Goal: Task Accomplishment & Management: Use online tool/utility

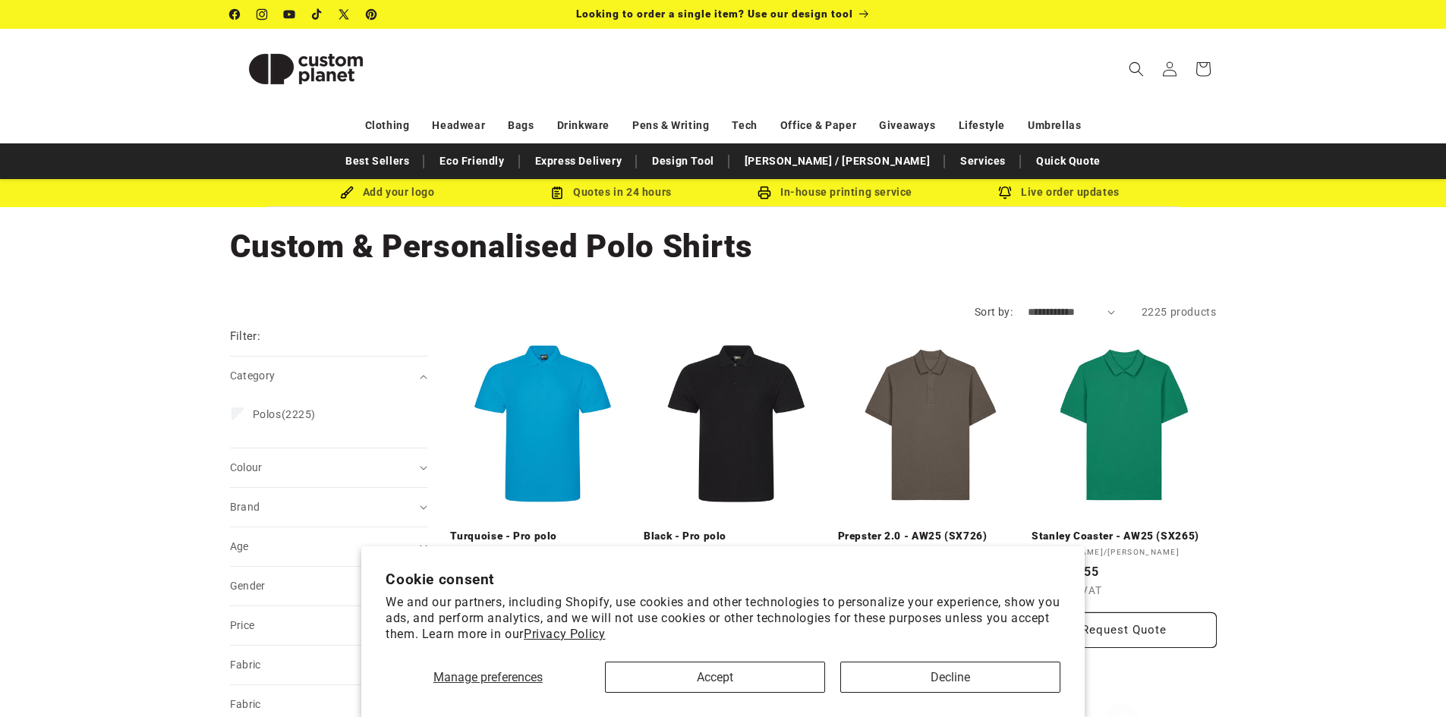
click at [979, 709] on section "Cookie consent We and our partners, including Shopify, use cookies and other te…" at bounding box center [723, 632] width 724 height 171
click at [1019, 666] on button "Decline" at bounding box center [950, 677] width 220 height 31
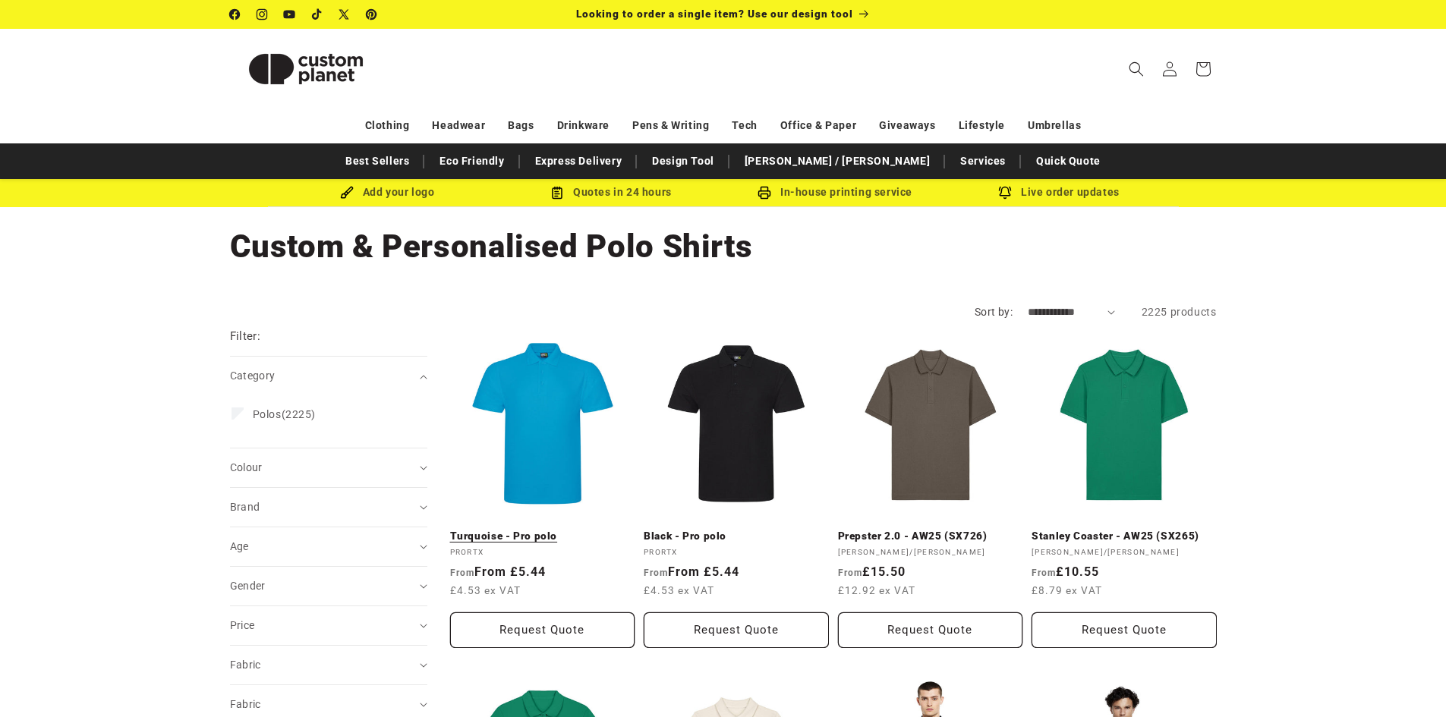
click at [532, 530] on link "Turquoise - Pro polo" at bounding box center [542, 537] width 185 height 14
drag, startPoint x: 289, startPoint y: 270, endPoint x: 393, endPoint y: 43, distance: 249.7
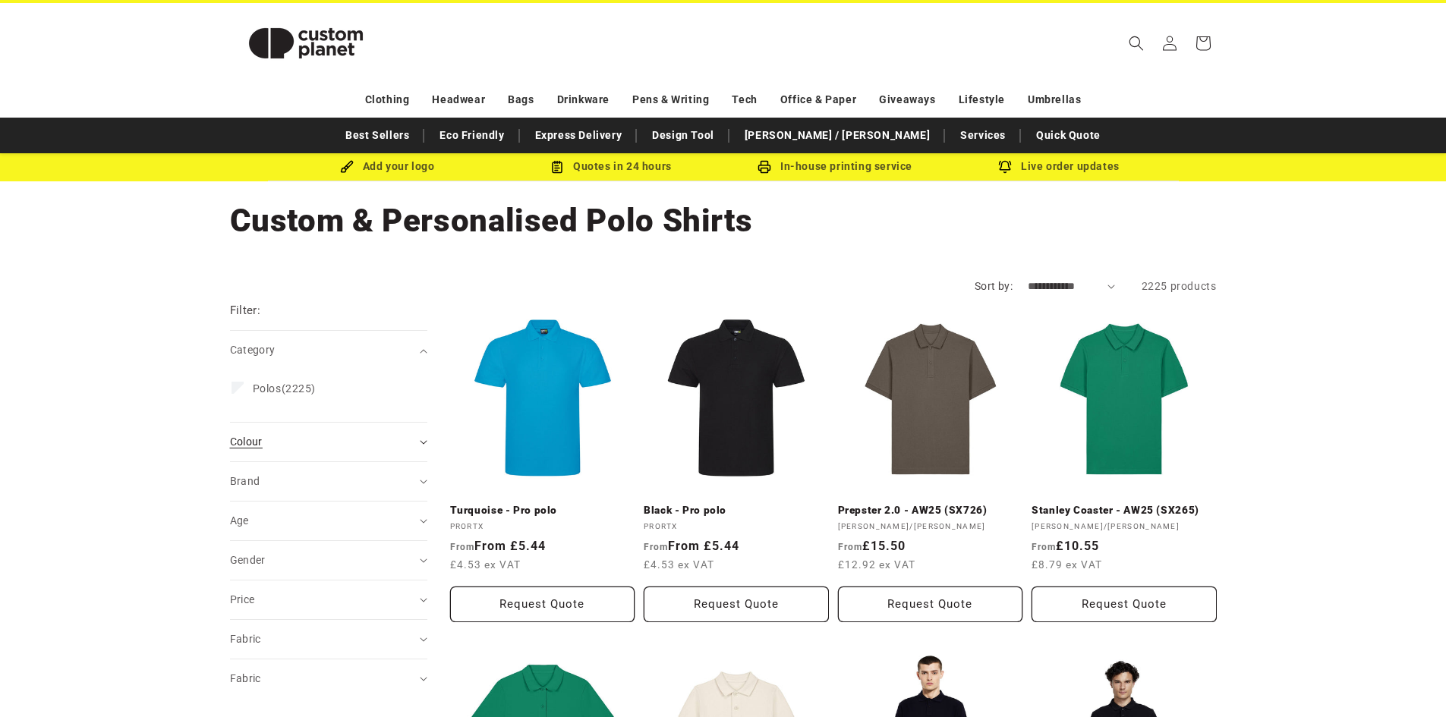
scroll to position [152, 0]
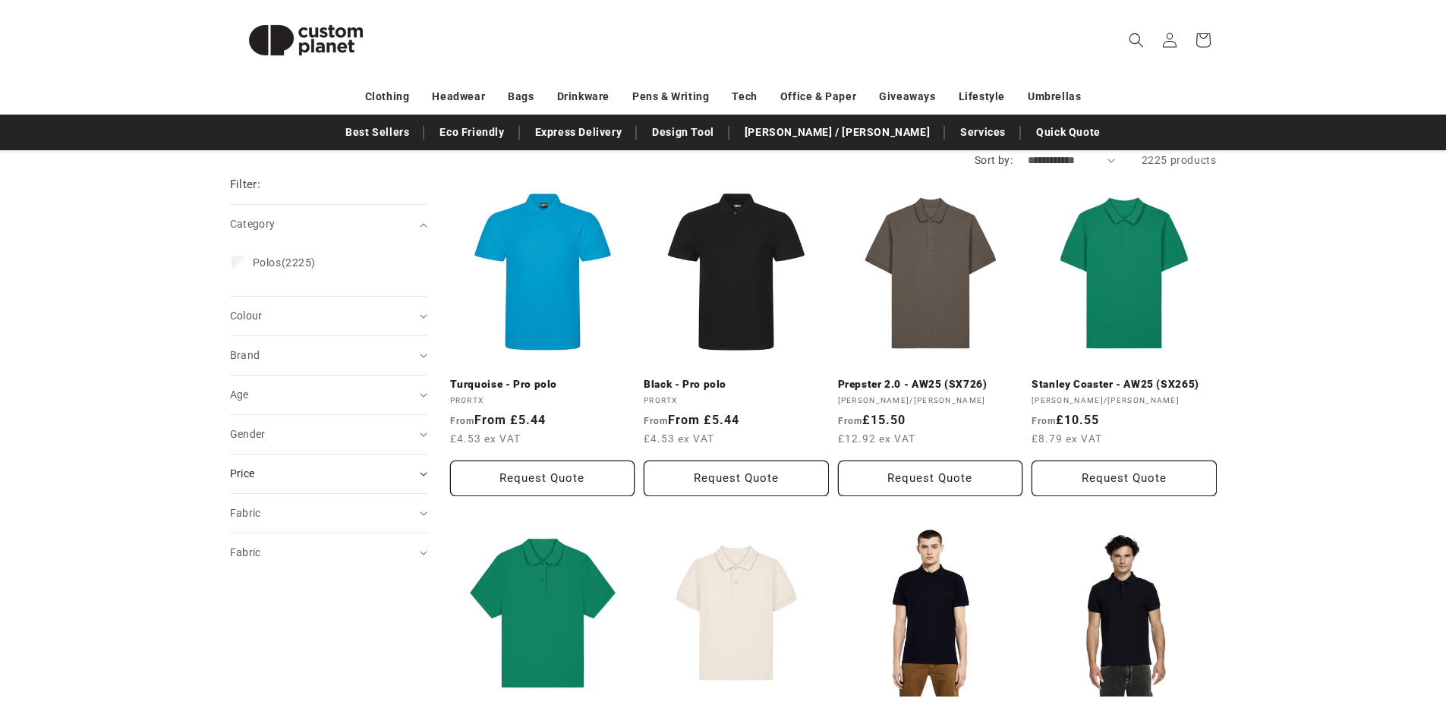
click at [282, 467] on summary "Price" at bounding box center [328, 474] width 197 height 39
click at [377, 553] on input "To" at bounding box center [380, 557] width 86 height 34
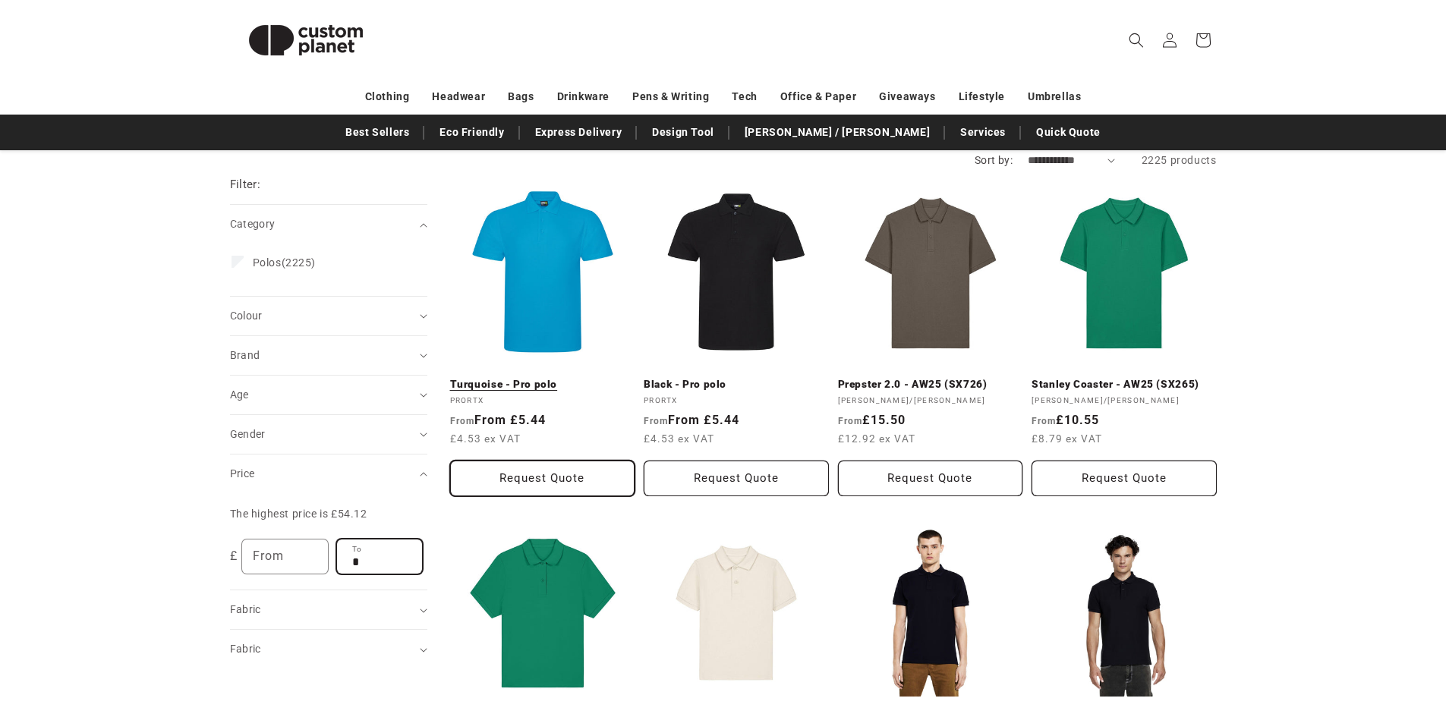
type input "*"
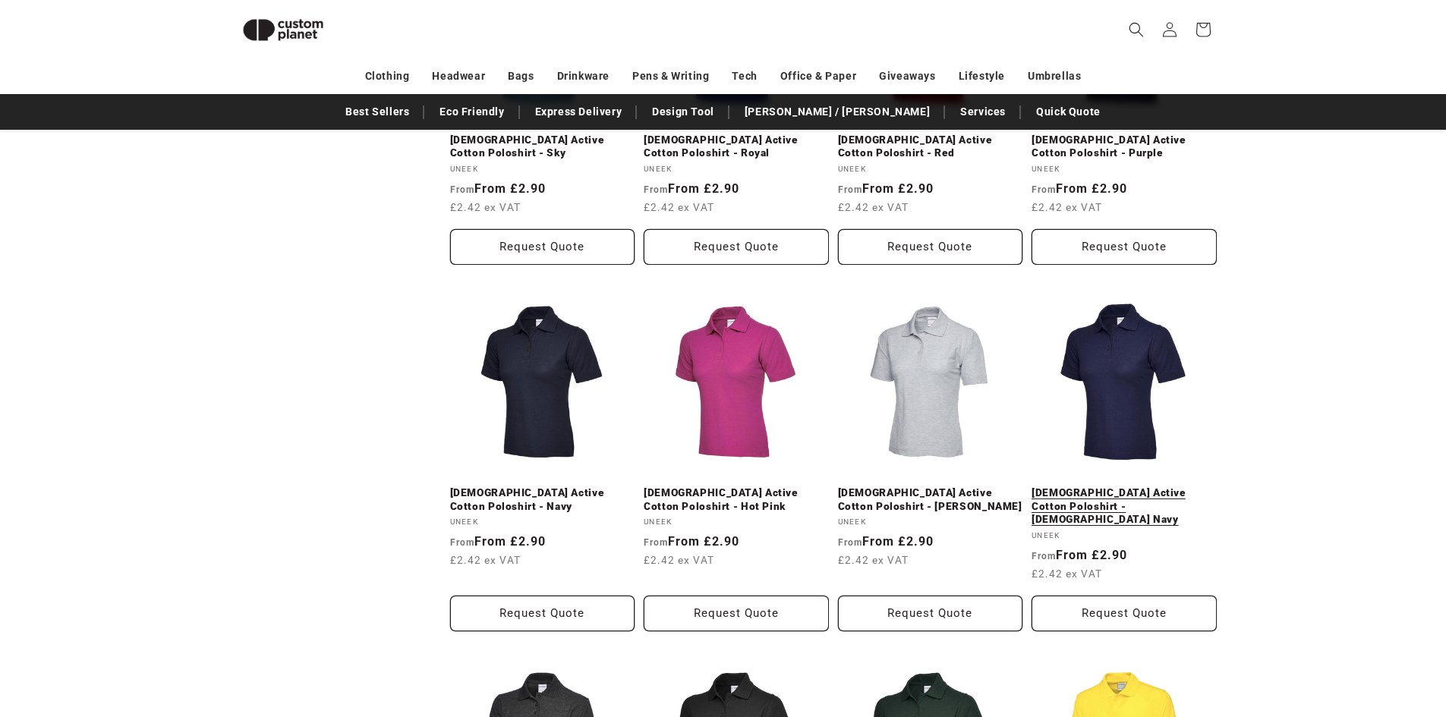
scroll to position [1042, 0]
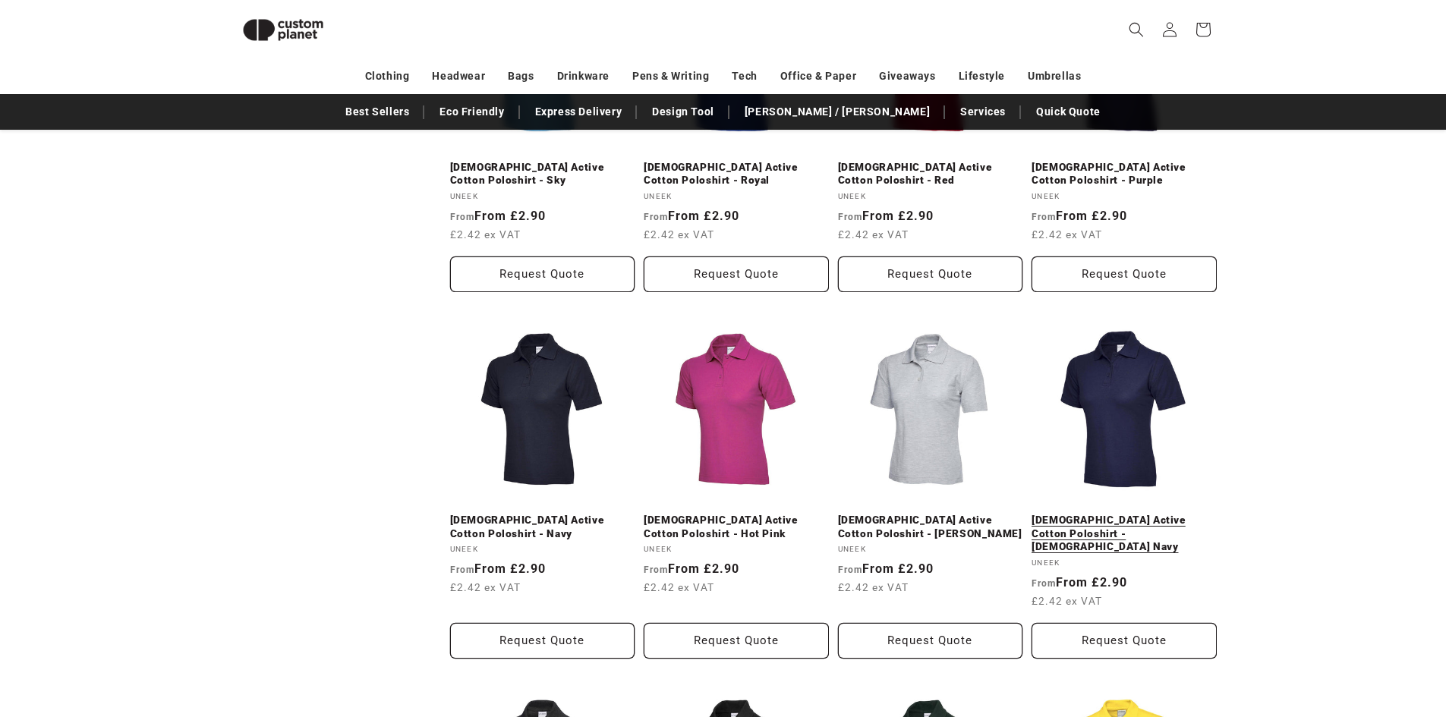
click at [1122, 514] on link "[DEMOGRAPHIC_DATA] Active Cotton Poloshirt - [DEMOGRAPHIC_DATA] Navy" at bounding box center [1124, 534] width 185 height 40
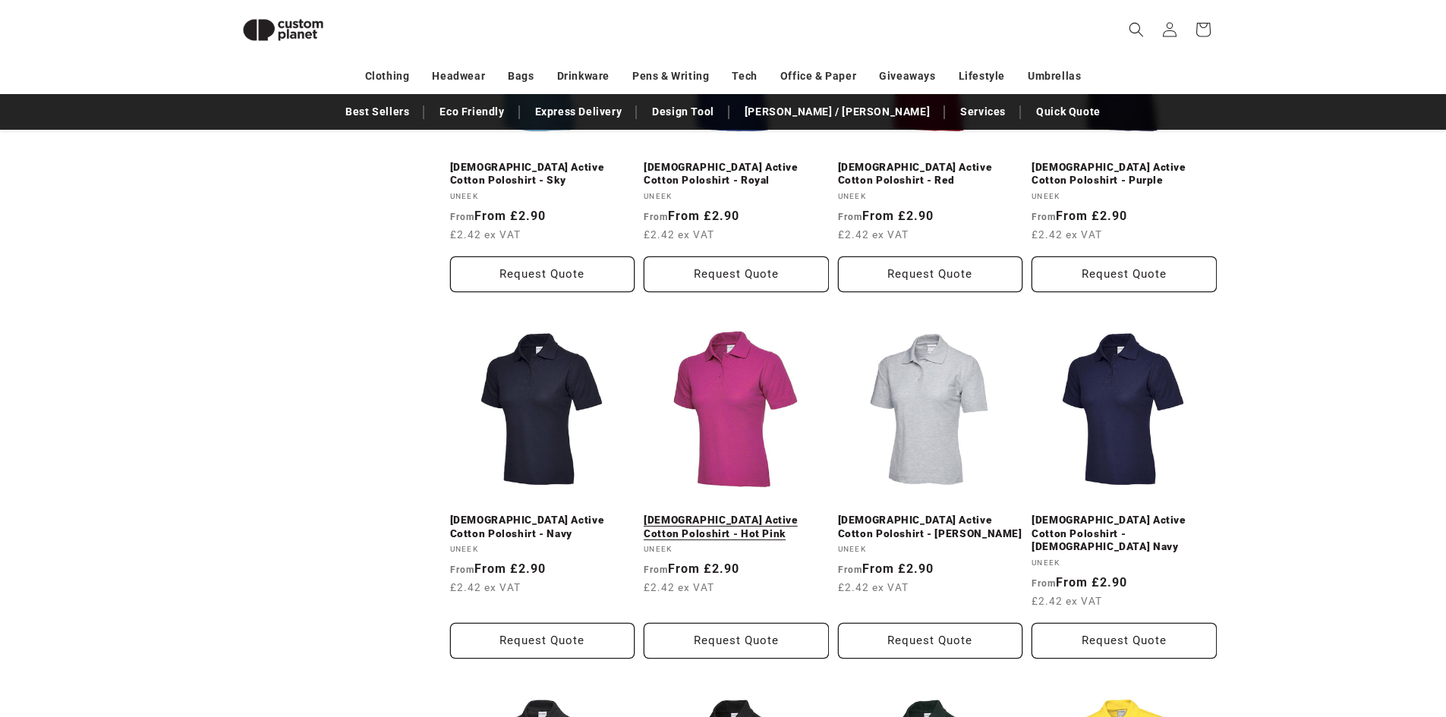
scroll to position [152, 0]
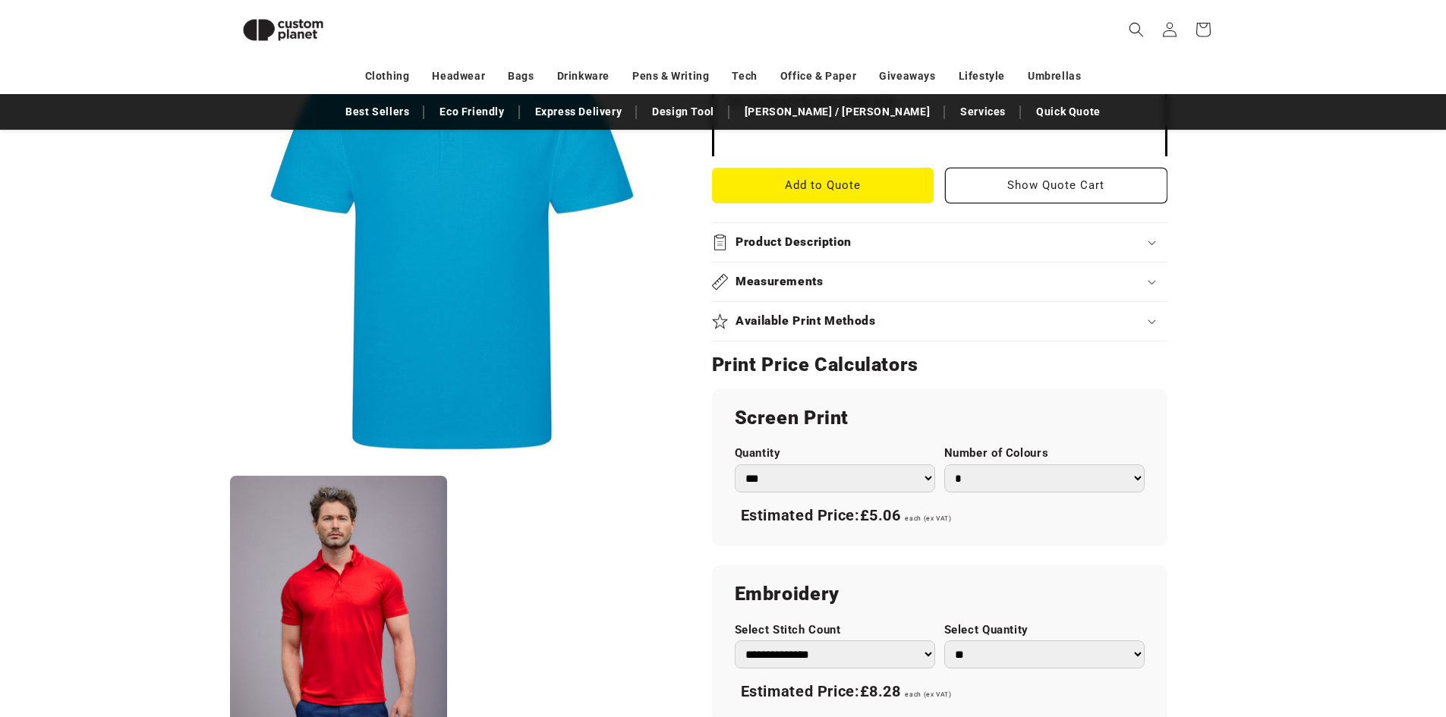
scroll to position [588, 0]
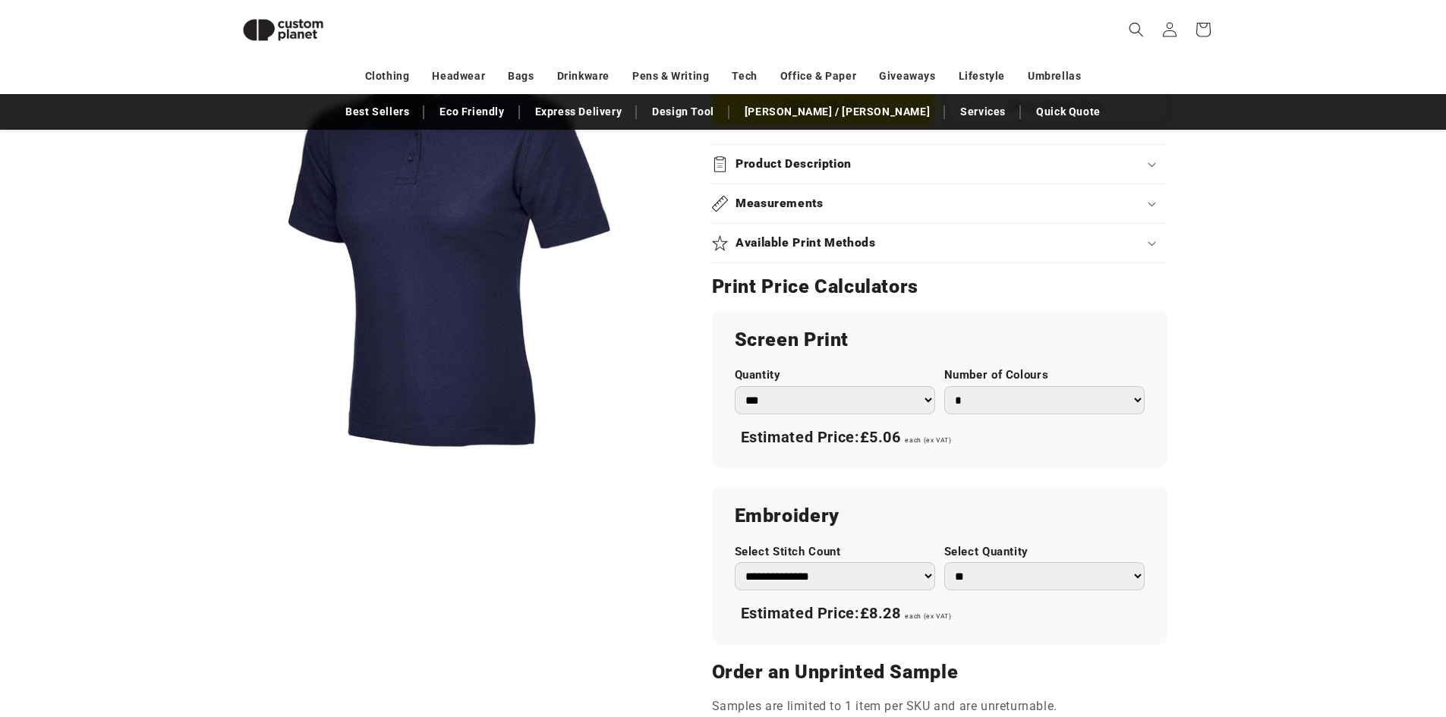
scroll to position [511, 0]
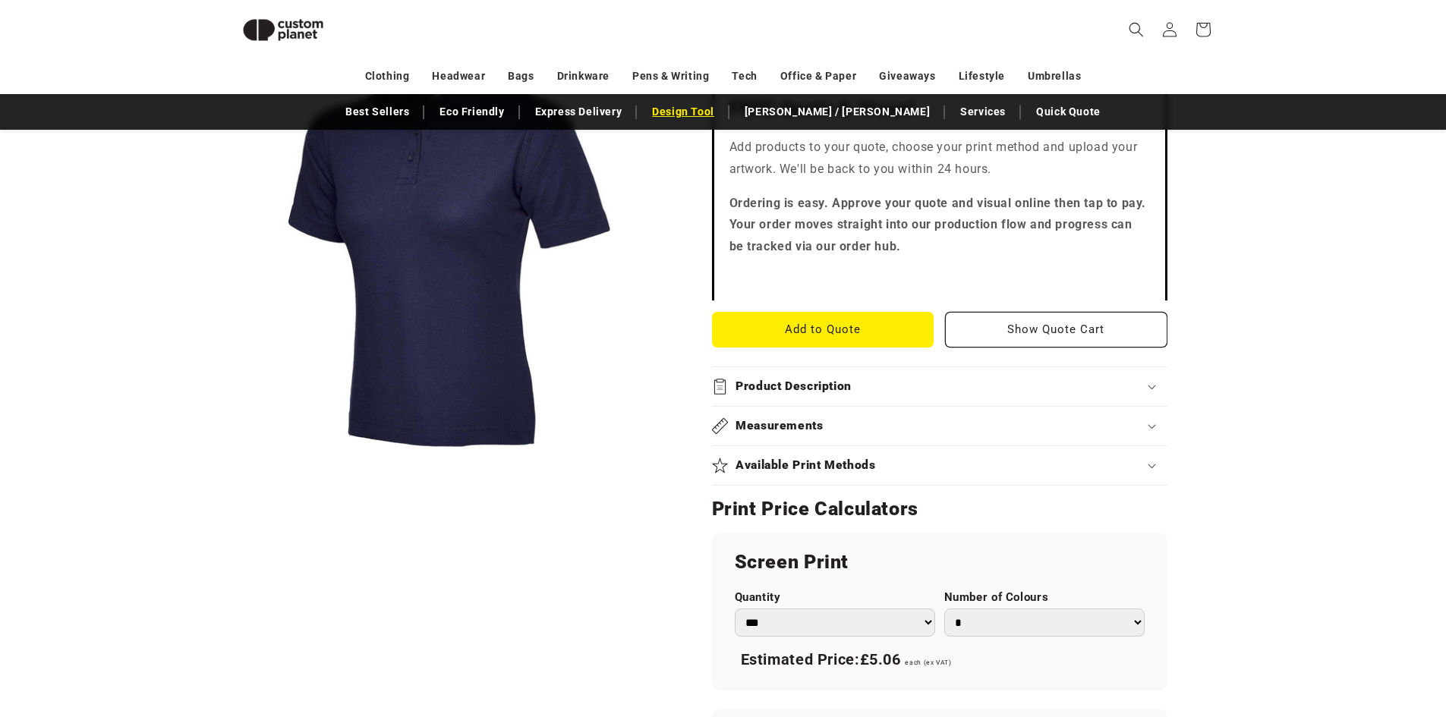
click at [722, 116] on link "Design Tool" at bounding box center [683, 112] width 77 height 27
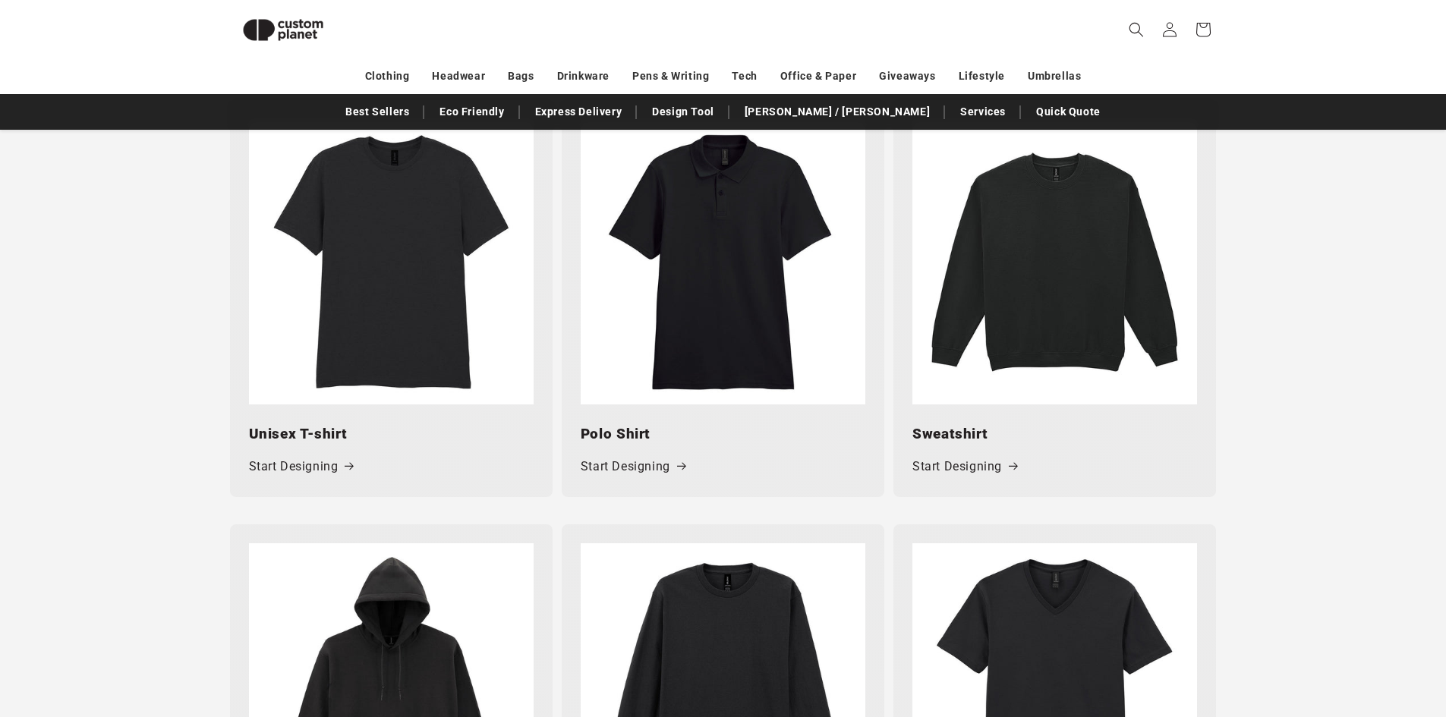
scroll to position [739, 0]
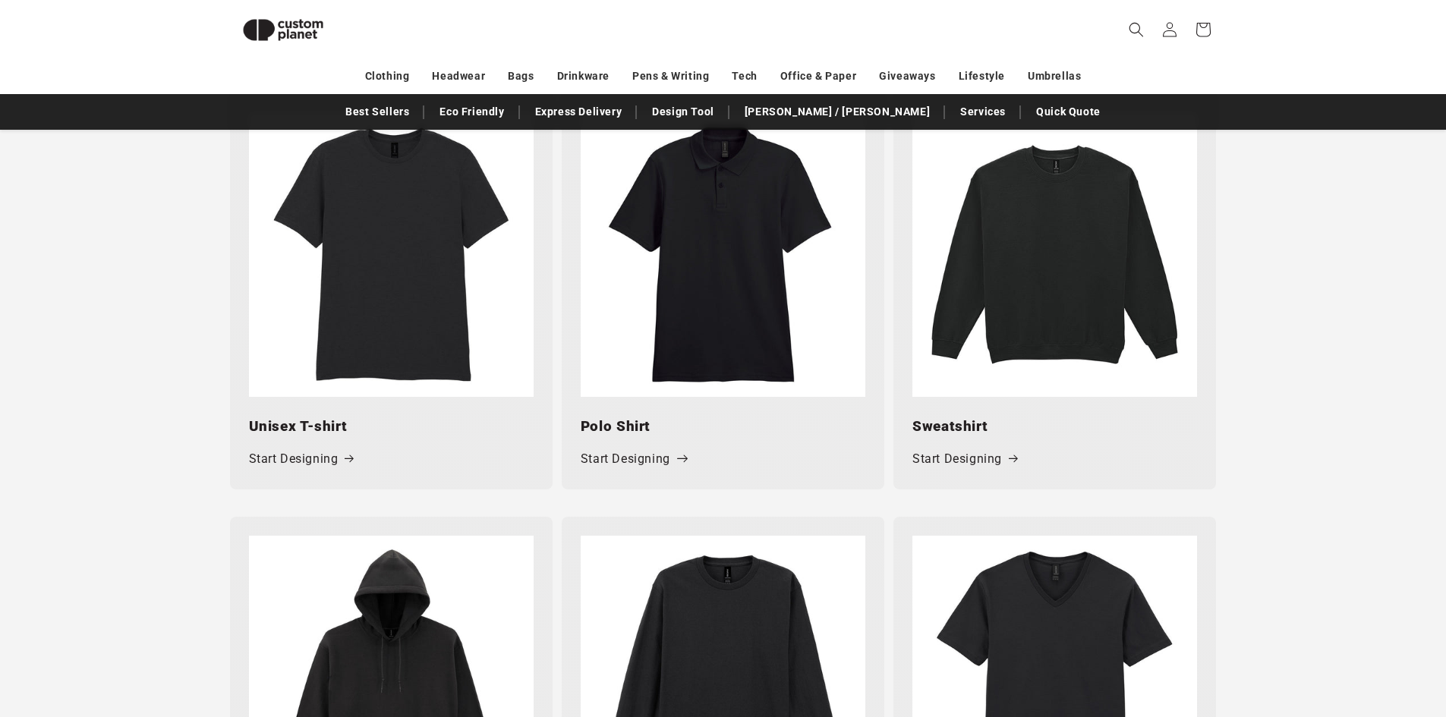
click at [616, 465] on link "Start Designing" at bounding box center [633, 460] width 105 height 22
